Goal: Navigation & Orientation: Find specific page/section

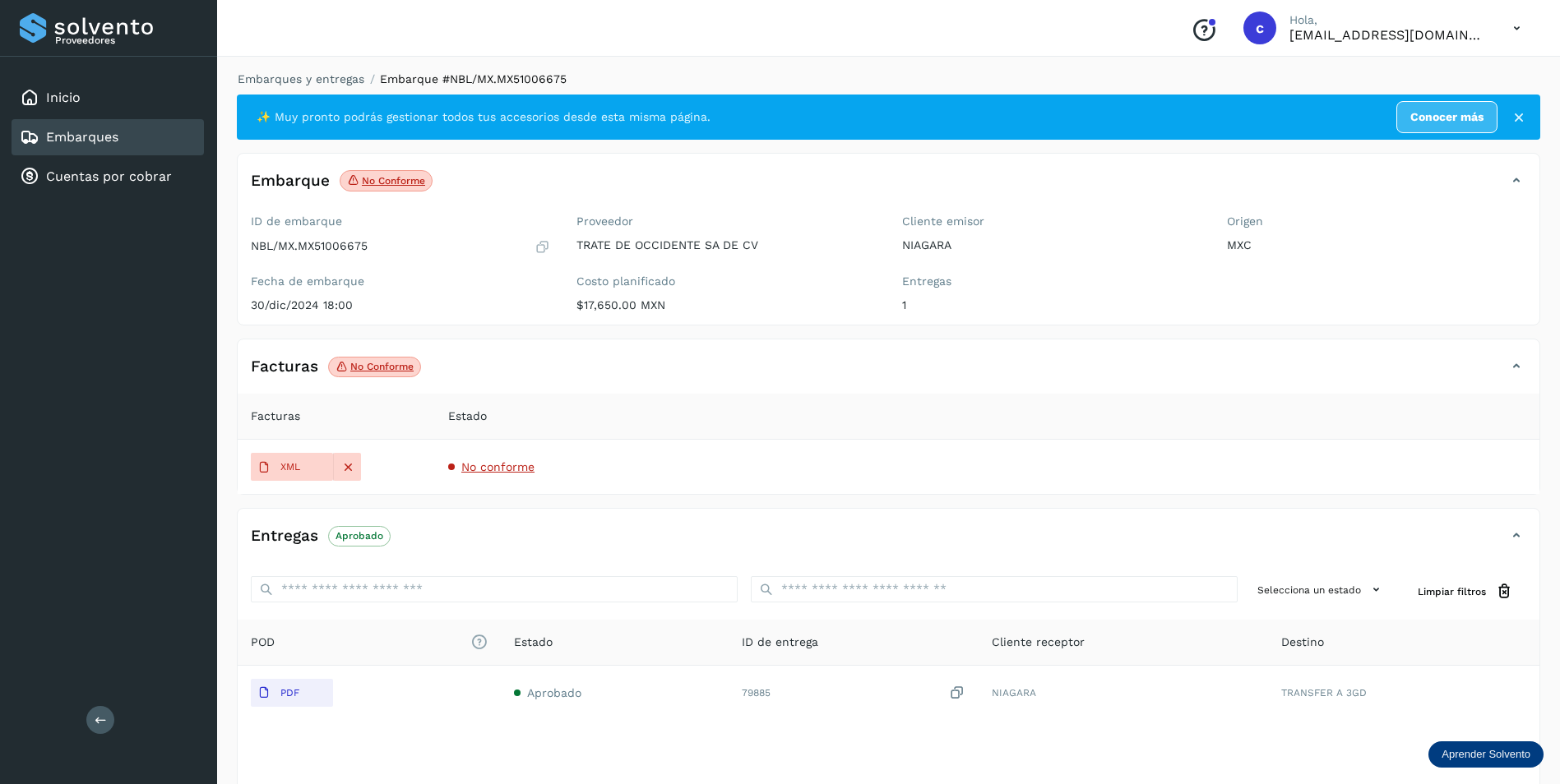
click at [657, 406] on th "Estado" at bounding box center [987, 416] width 1104 height 46
click at [155, 127] on div "Embarques" at bounding box center [107, 137] width 193 height 36
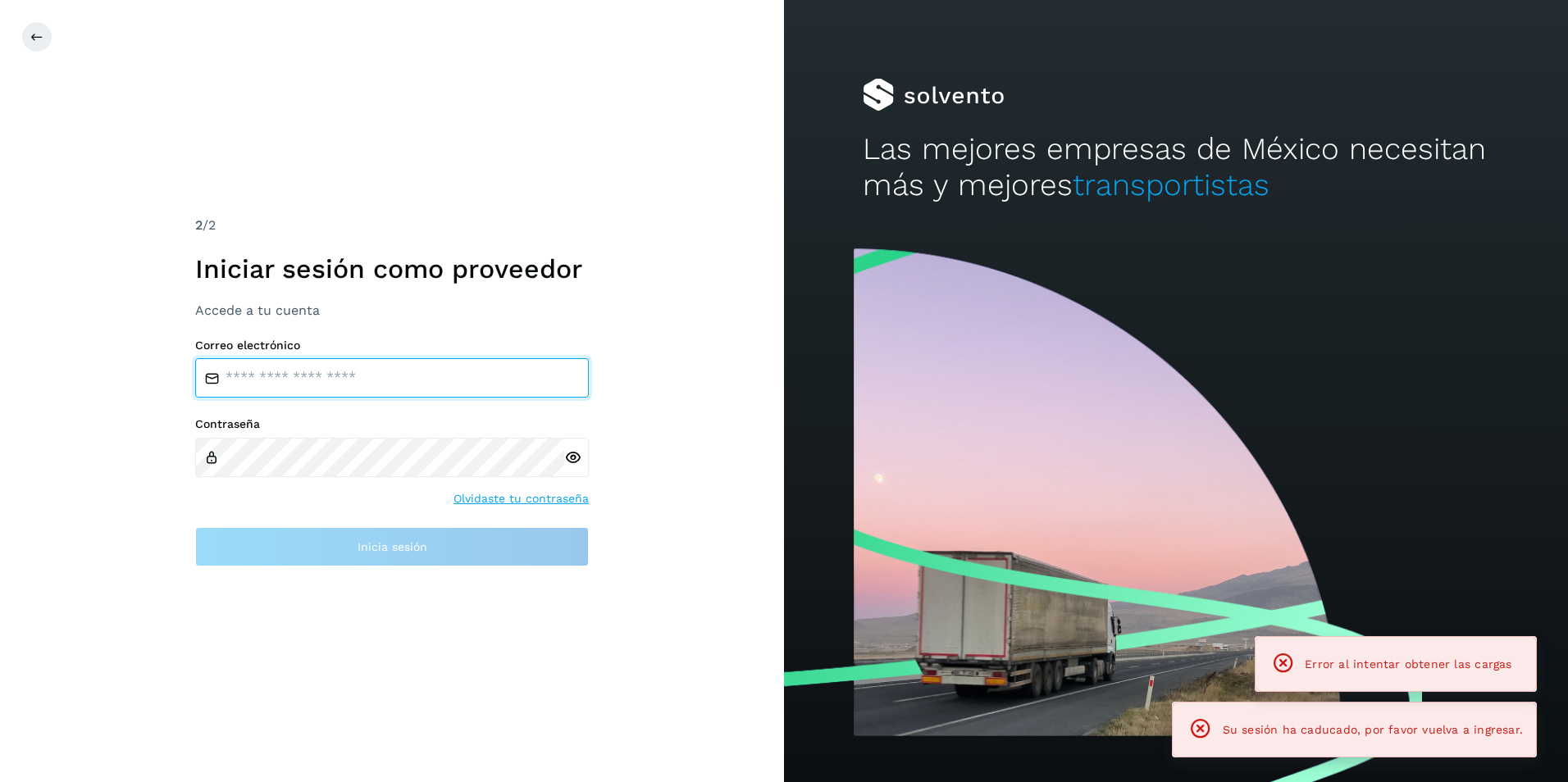
type input "**********"
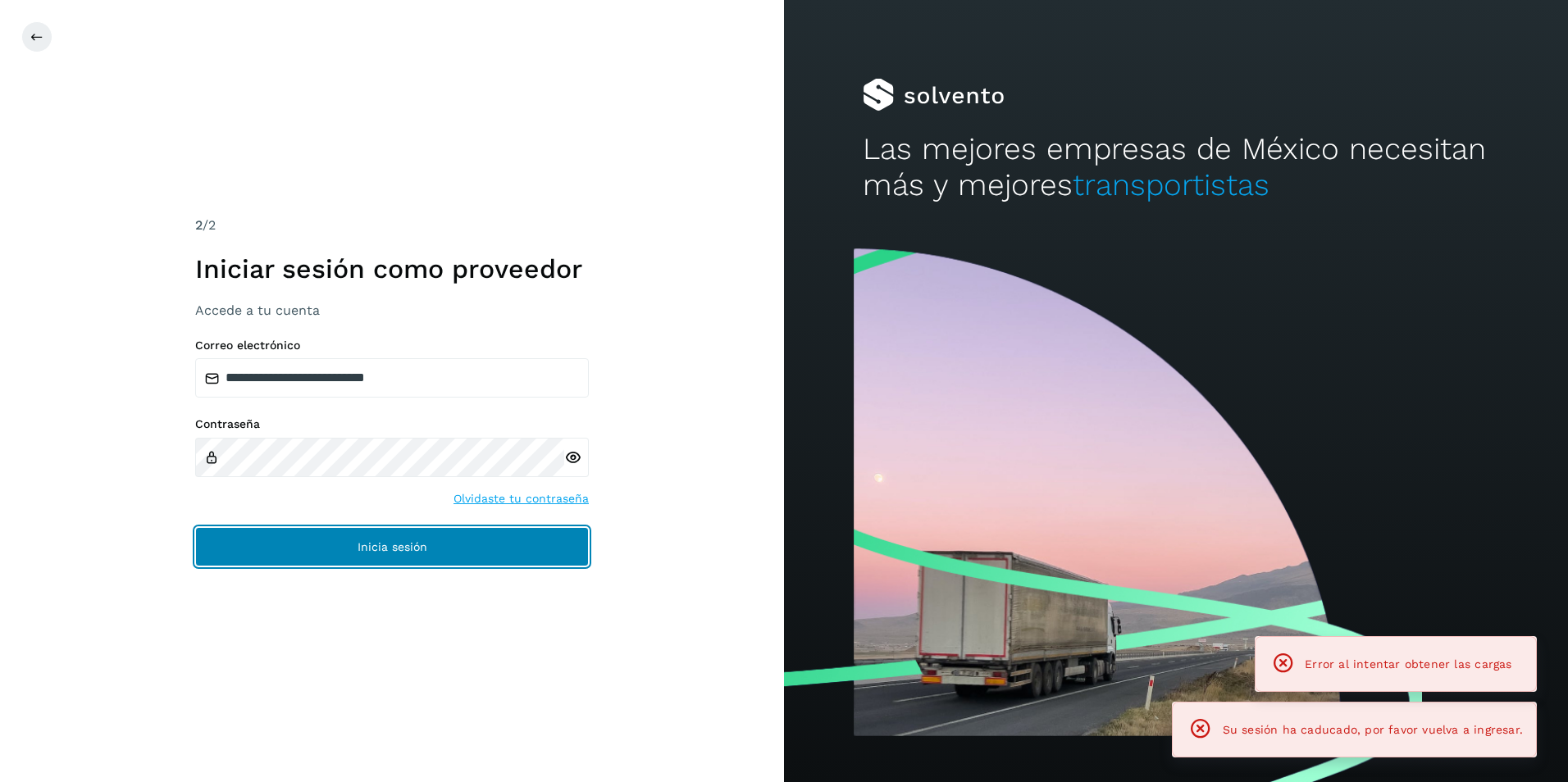
click at [476, 560] on button "Inicia sesión" at bounding box center [392, 546] width 393 height 39
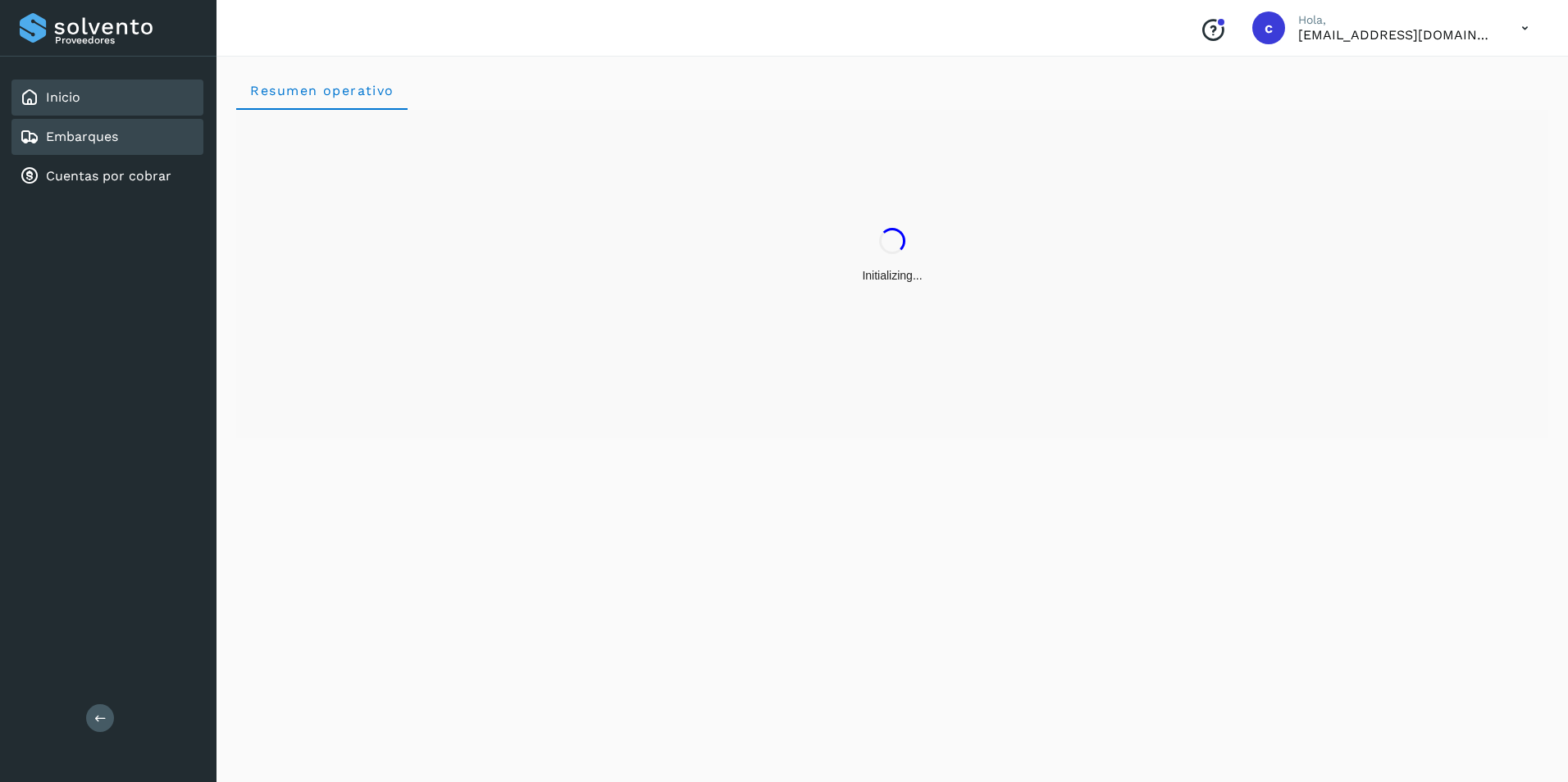
click at [134, 138] on div "Embarques" at bounding box center [107, 136] width 192 height 36
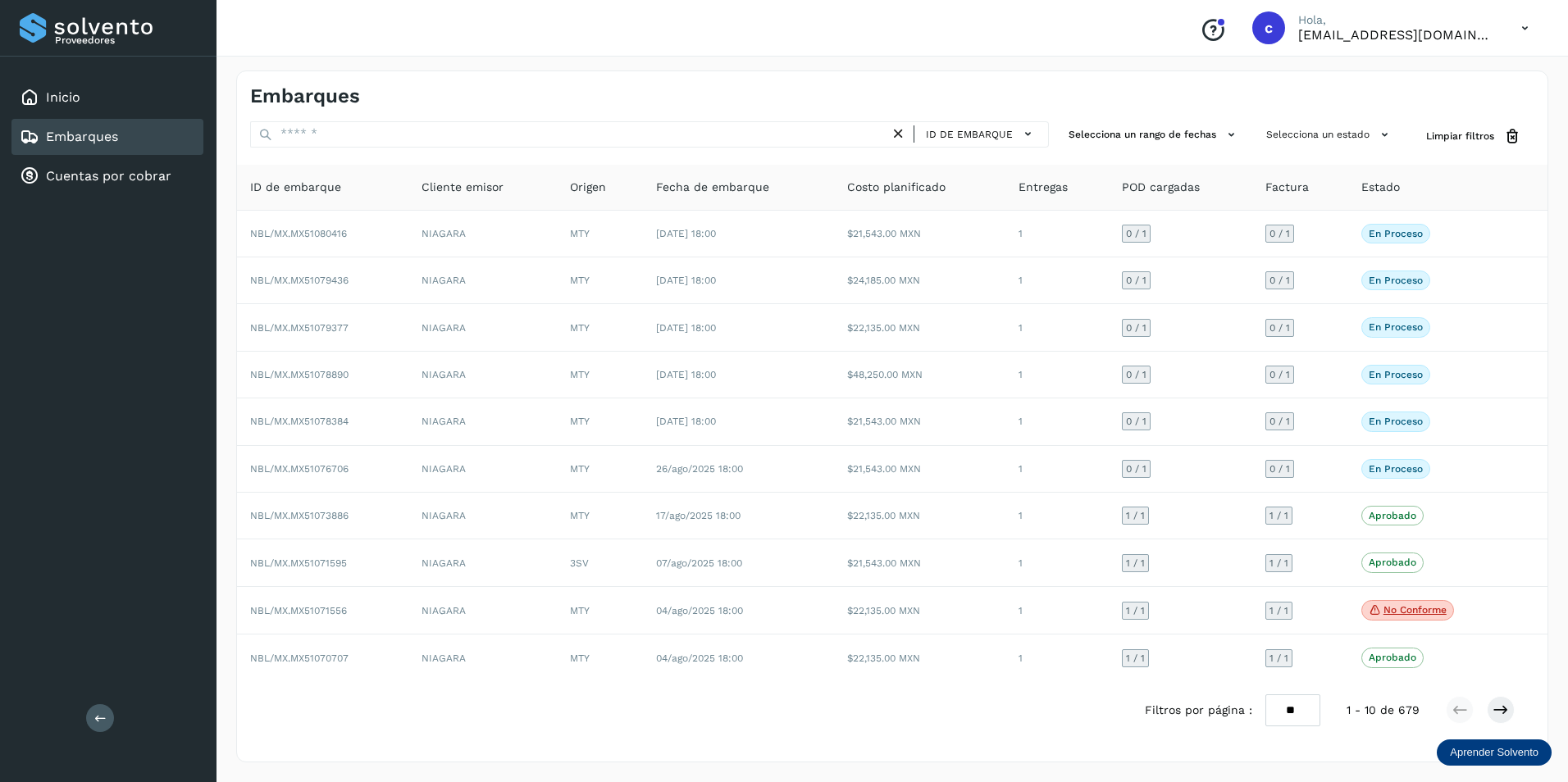
click at [1167, 96] on div "Embarques" at bounding box center [891, 90] width 1310 height 37
